Goal: Information Seeking & Learning: Find specific fact

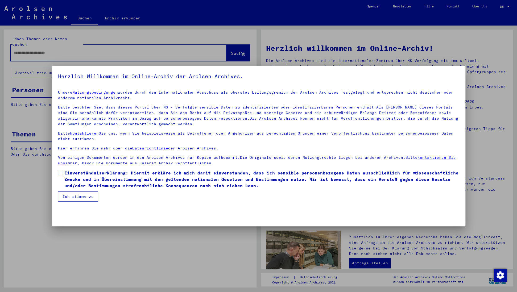
click at [60, 171] on span at bounding box center [60, 173] width 4 height 4
click at [82, 193] on button "Ich stimme zu" at bounding box center [78, 197] width 40 height 10
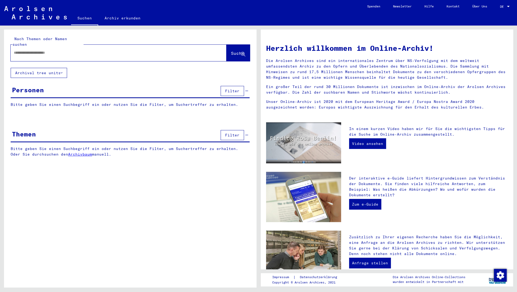
click at [26, 50] on input "text" at bounding box center [112, 53] width 197 height 6
type input "**********"
click at [231, 51] on span "Suche" at bounding box center [237, 53] width 13 height 5
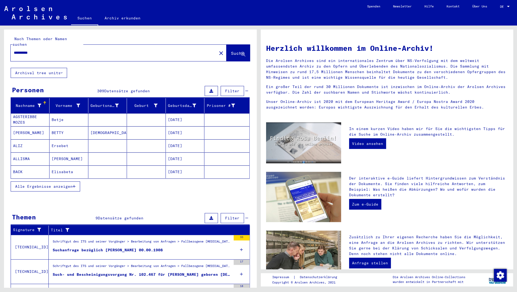
click at [74, 185] on icon "button" at bounding box center [74, 187] width 3 height 4
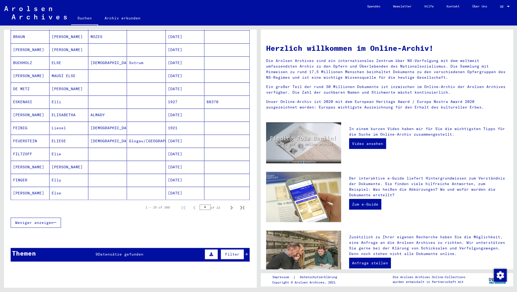
scroll to position [234, 0]
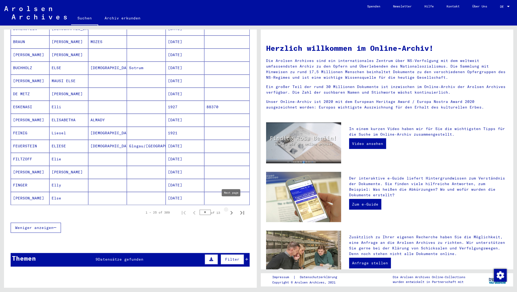
click at [232, 211] on icon "Next page" at bounding box center [231, 213] width 2 height 4
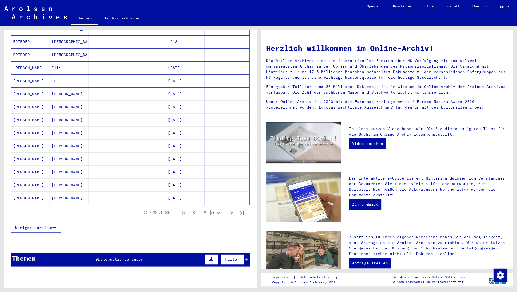
click at [232, 211] on icon "Next page" at bounding box center [231, 213] width 2 height 4
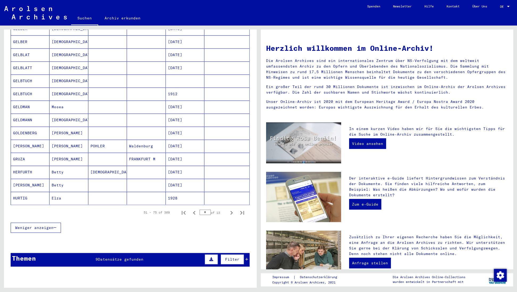
click at [232, 211] on icon "Next page" at bounding box center [231, 213] width 2 height 4
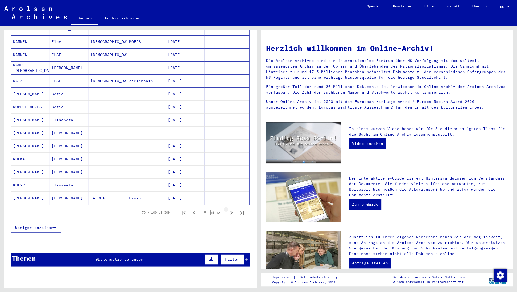
click at [232, 211] on icon "Next page" at bounding box center [231, 213] width 2 height 4
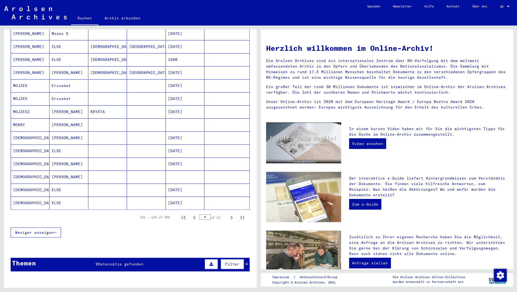
scroll to position [230, 0]
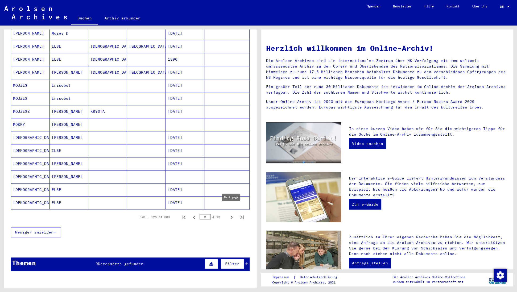
click at [231, 216] on icon "Next page" at bounding box center [231, 218] width 2 height 4
type input "*"
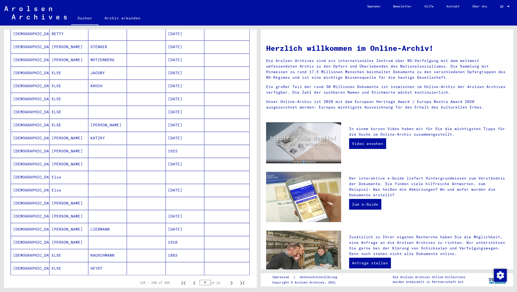
scroll to position [170, 0]
